Goal: Task Accomplishment & Management: Manage account settings

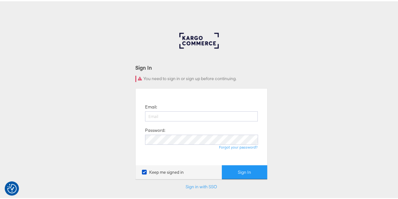
click at [158, 151] on div "Email: Password: Forgot your password?" at bounding box center [201, 125] width 122 height 67
click at [202, 111] on input "email" at bounding box center [201, 115] width 113 height 10
click at [305, 111] on div "Sign In You need to sign in or sign up before continuing. Email: Password: Forg…" at bounding box center [201, 188] width 403 height 315
click at [173, 116] on input "email" at bounding box center [201, 115] width 113 height 10
click at [197, 116] on input "email" at bounding box center [201, 115] width 113 height 10
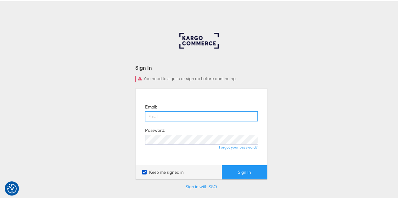
paste input "[PERSON_NAME][EMAIL_ADDRESS][PERSON_NAME][DOMAIN_NAME]"
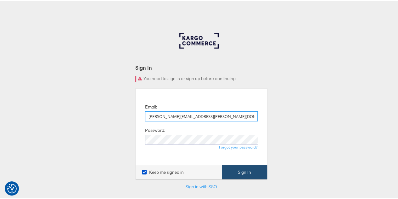
type input "[PERSON_NAME][EMAIL_ADDRESS][PERSON_NAME][DOMAIN_NAME]"
click at [242, 171] on button "Sign In" at bounding box center [244, 171] width 45 height 14
